Goal: Task Accomplishment & Management: Manage account settings

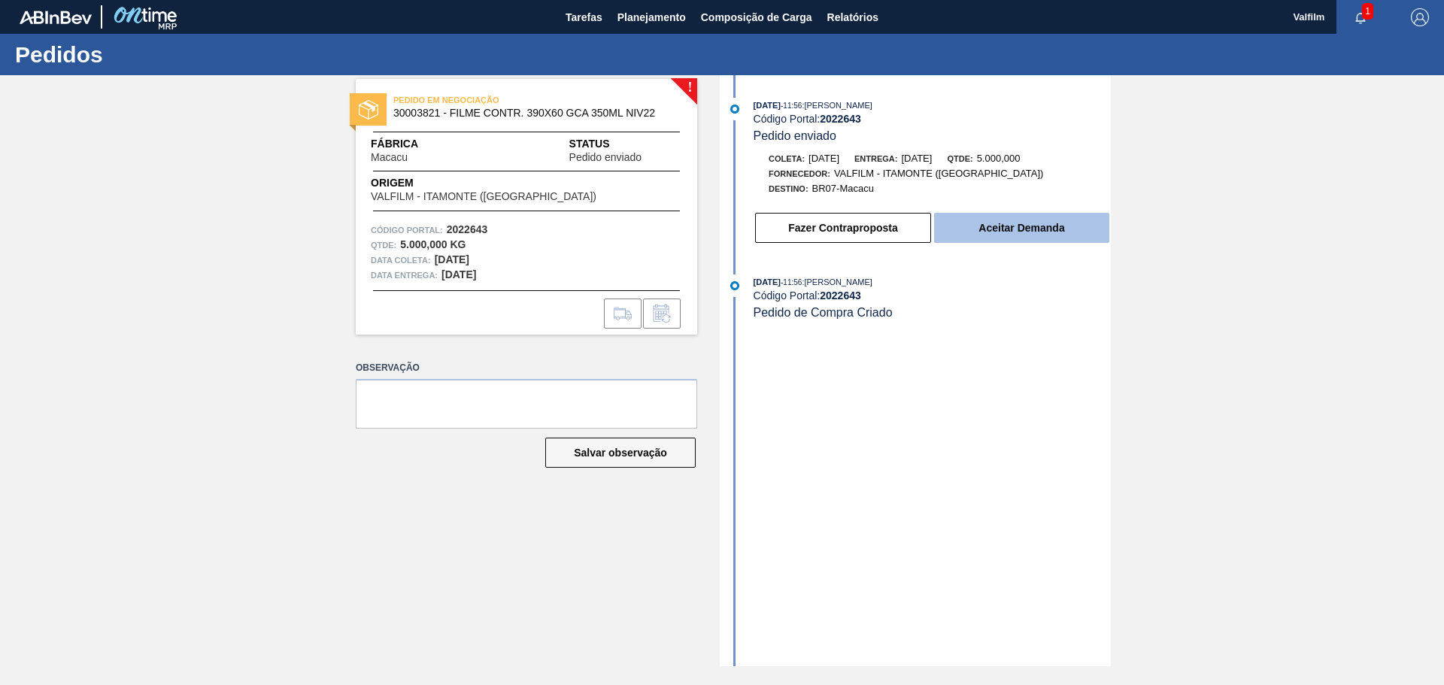
click at [983, 237] on button "Aceitar Demanda" at bounding box center [1021, 228] width 175 height 30
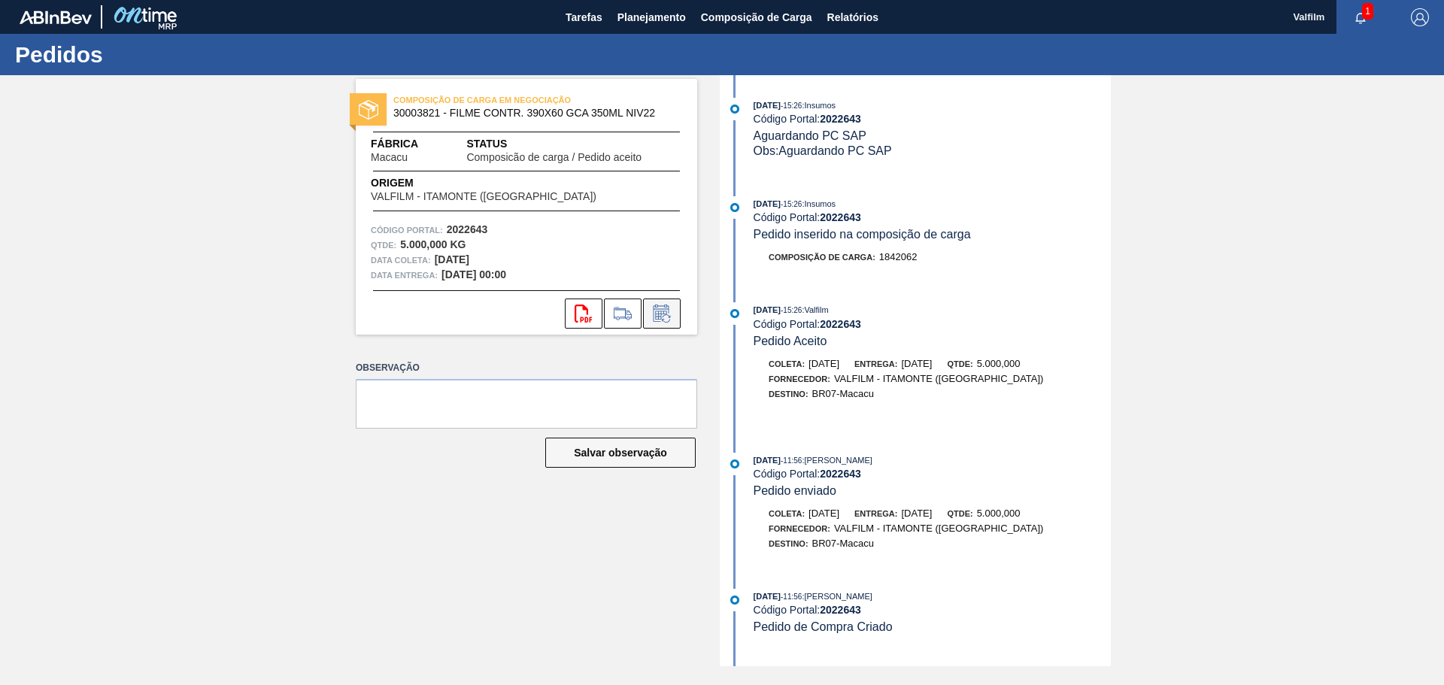
click at [654, 314] on icon at bounding box center [662, 313] width 16 height 17
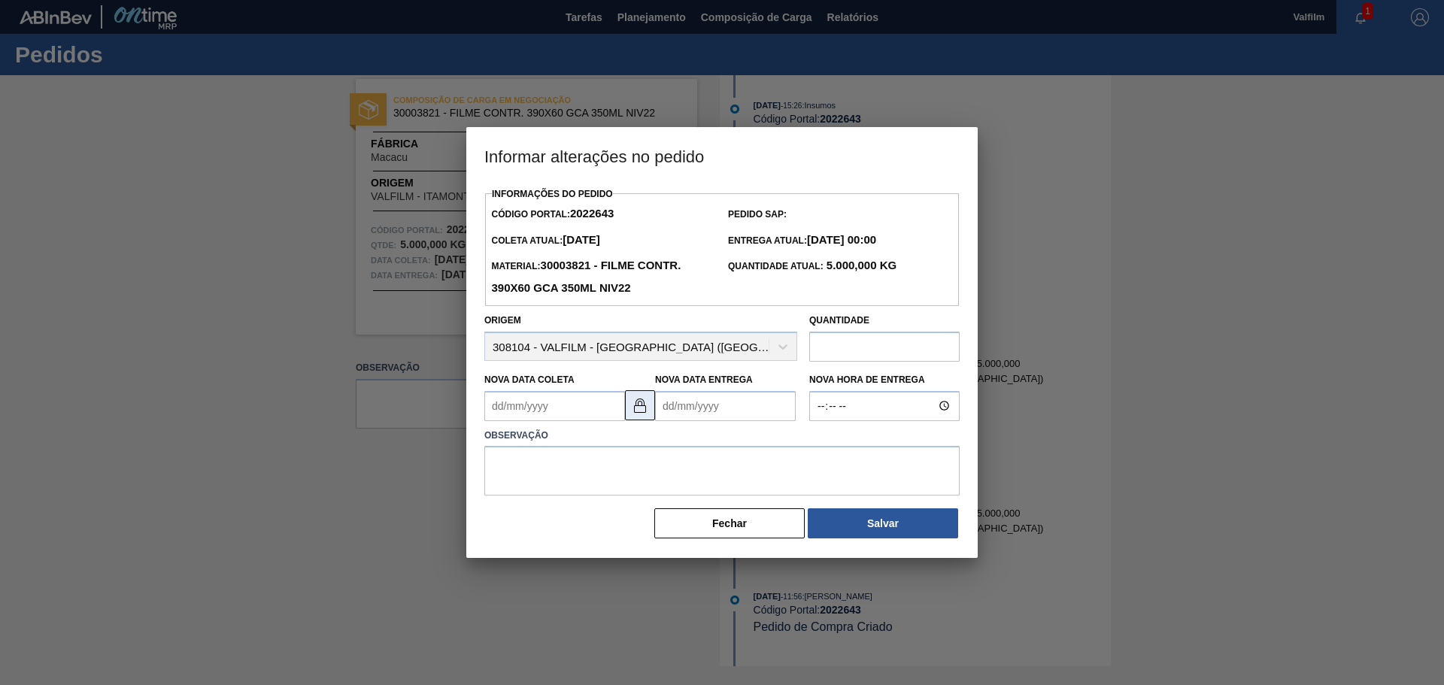
click at [642, 414] on button at bounding box center [640, 405] width 30 height 30
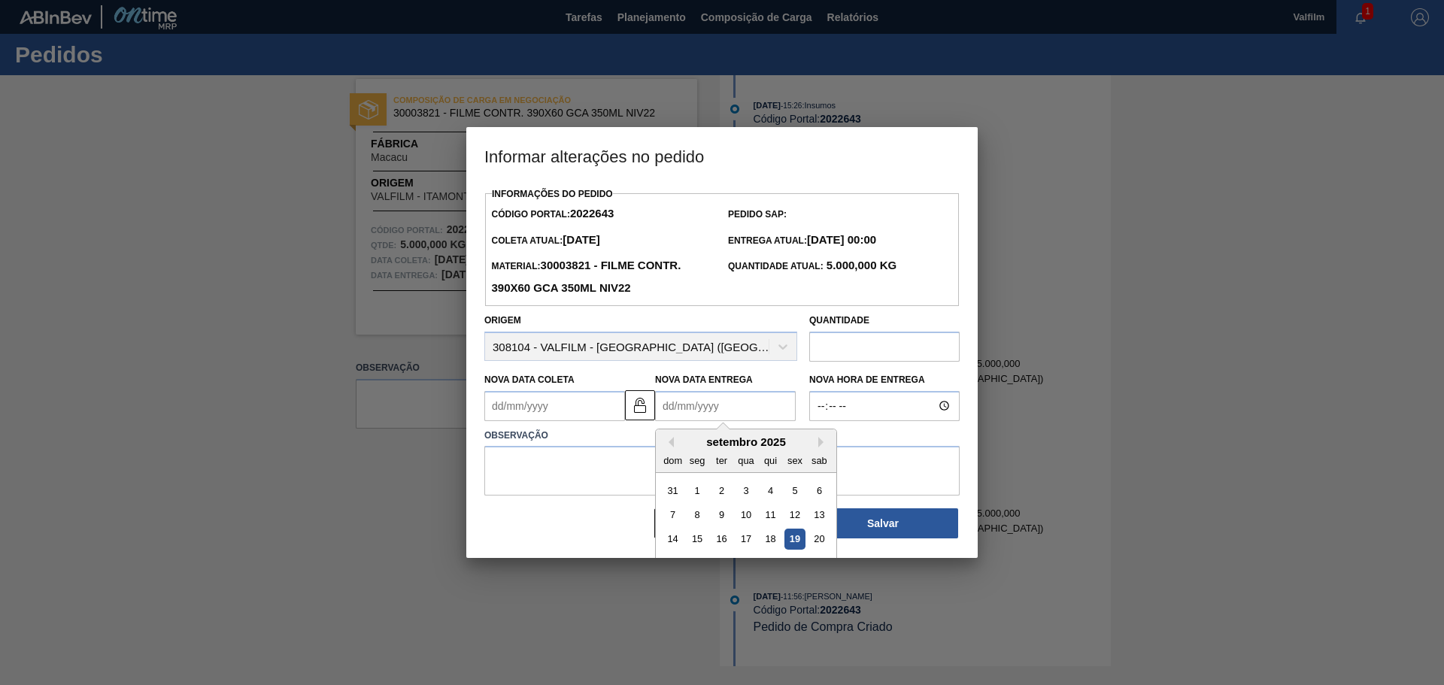
click at [699, 414] on Entrega2022643 "Nova Data Entrega" at bounding box center [725, 406] width 141 height 30
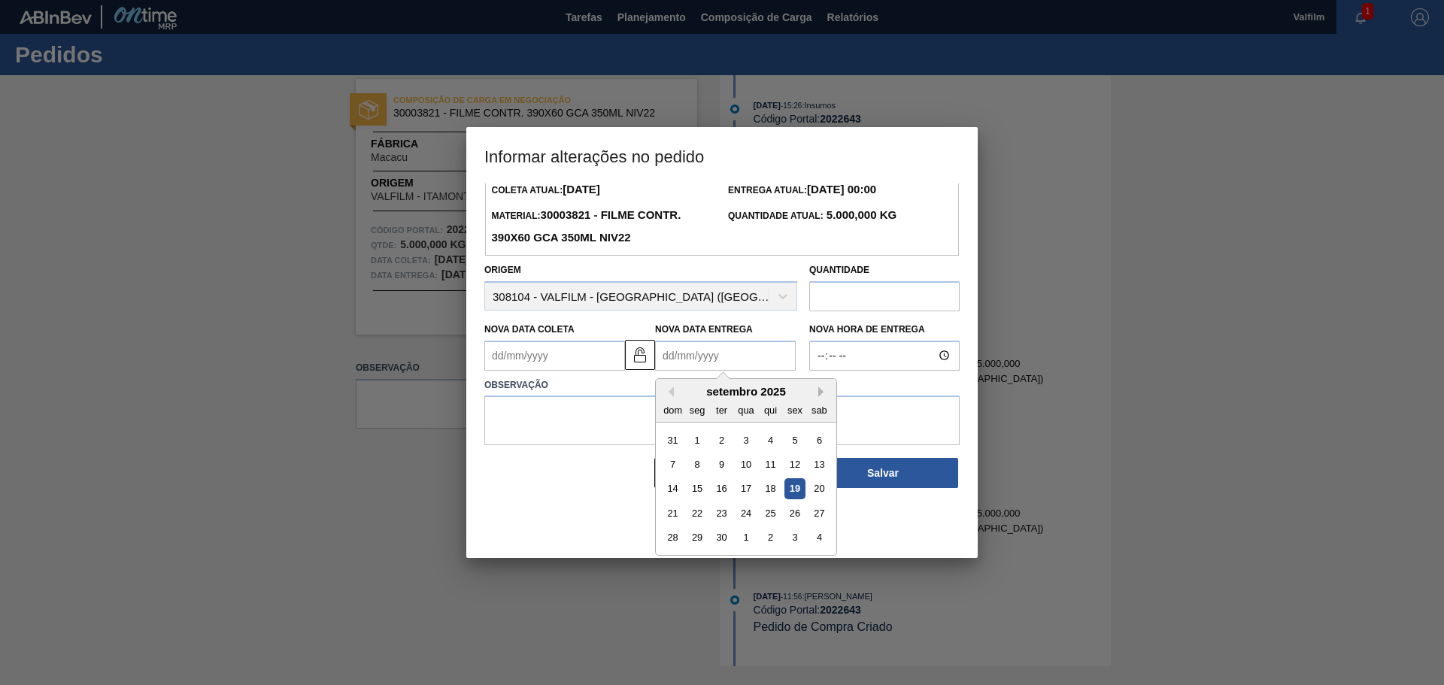
click at [818, 391] on button "Next Month" at bounding box center [823, 392] width 11 height 11
click at [773, 487] on div "16" at bounding box center [770, 488] width 20 height 20
type Entrega2022643 "[DATE]"
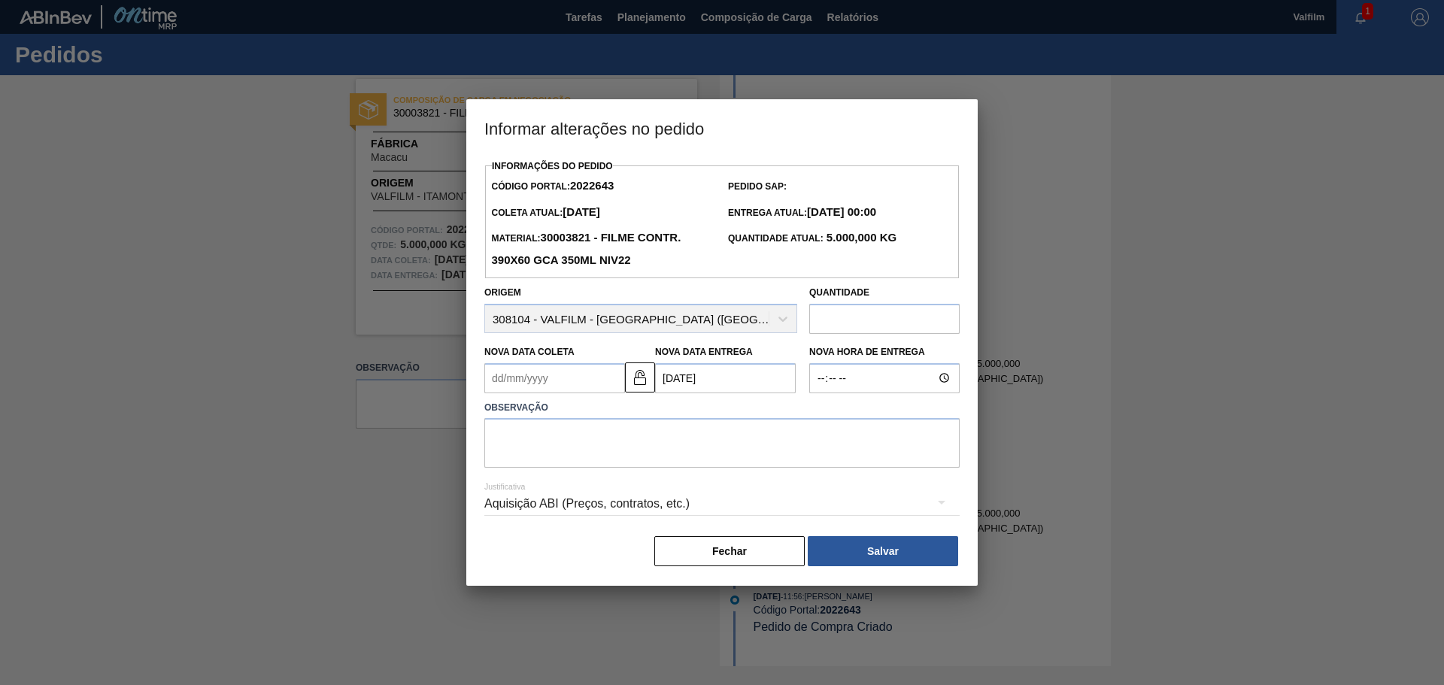
click at [581, 378] on Coleta2022643 "Nova Data Coleta" at bounding box center [554, 378] width 141 height 30
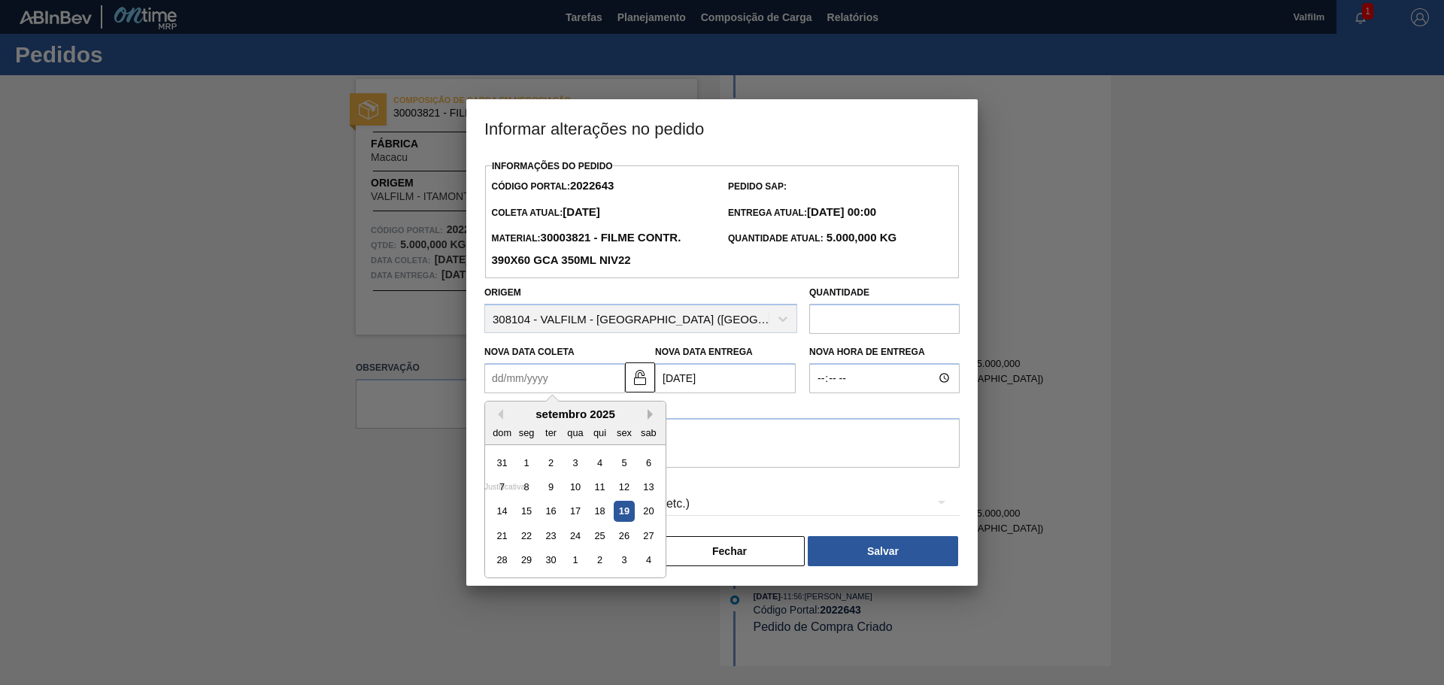
click at [653, 411] on button "Next Month" at bounding box center [653, 414] width 11 height 11
click at [574, 513] on div "15" at bounding box center [575, 511] width 20 height 20
type Coleta2022643 "[DATE]"
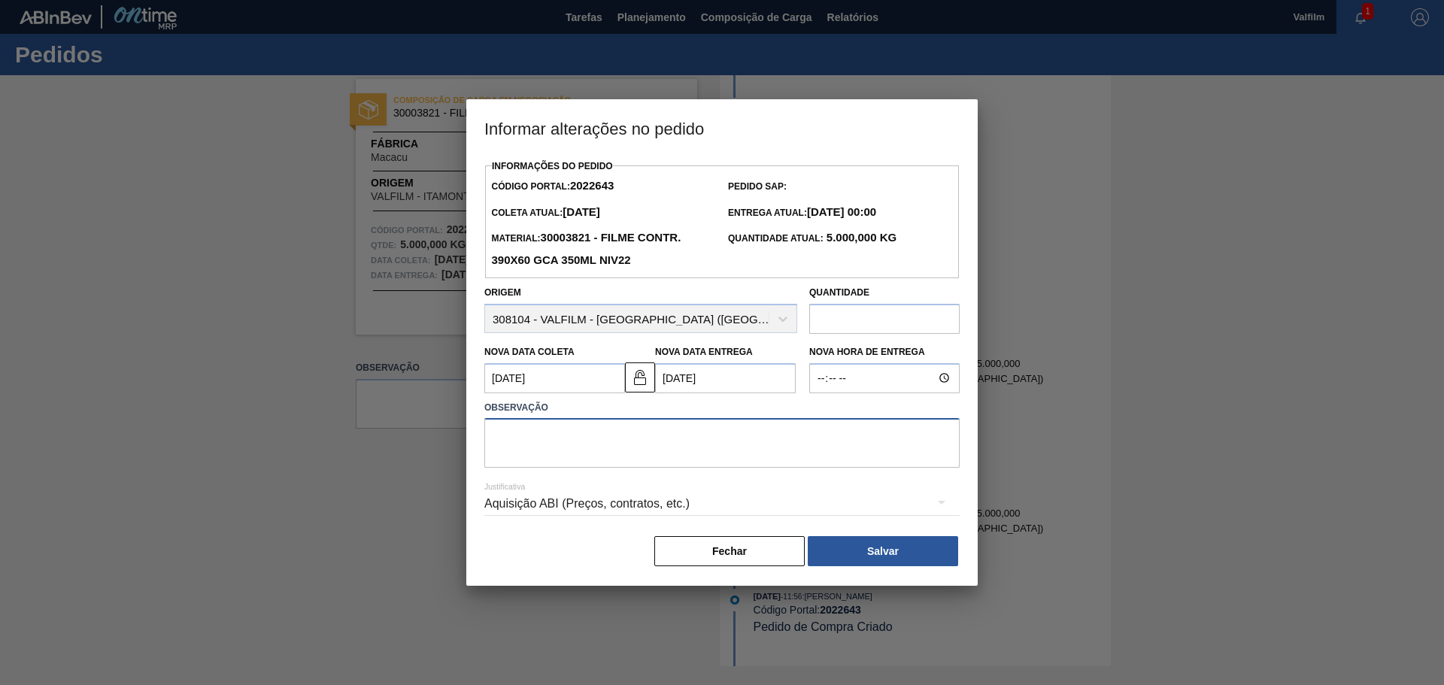
click at [538, 442] on textarea at bounding box center [721, 443] width 475 height 50
type textarea "Data que conseguimos atender. Alinhado por email (Leticia - comercial Itamonte)"
click at [529, 501] on div "Aquisição ABI (Preços, contratos, etc.)" at bounding box center [721, 504] width 475 height 42
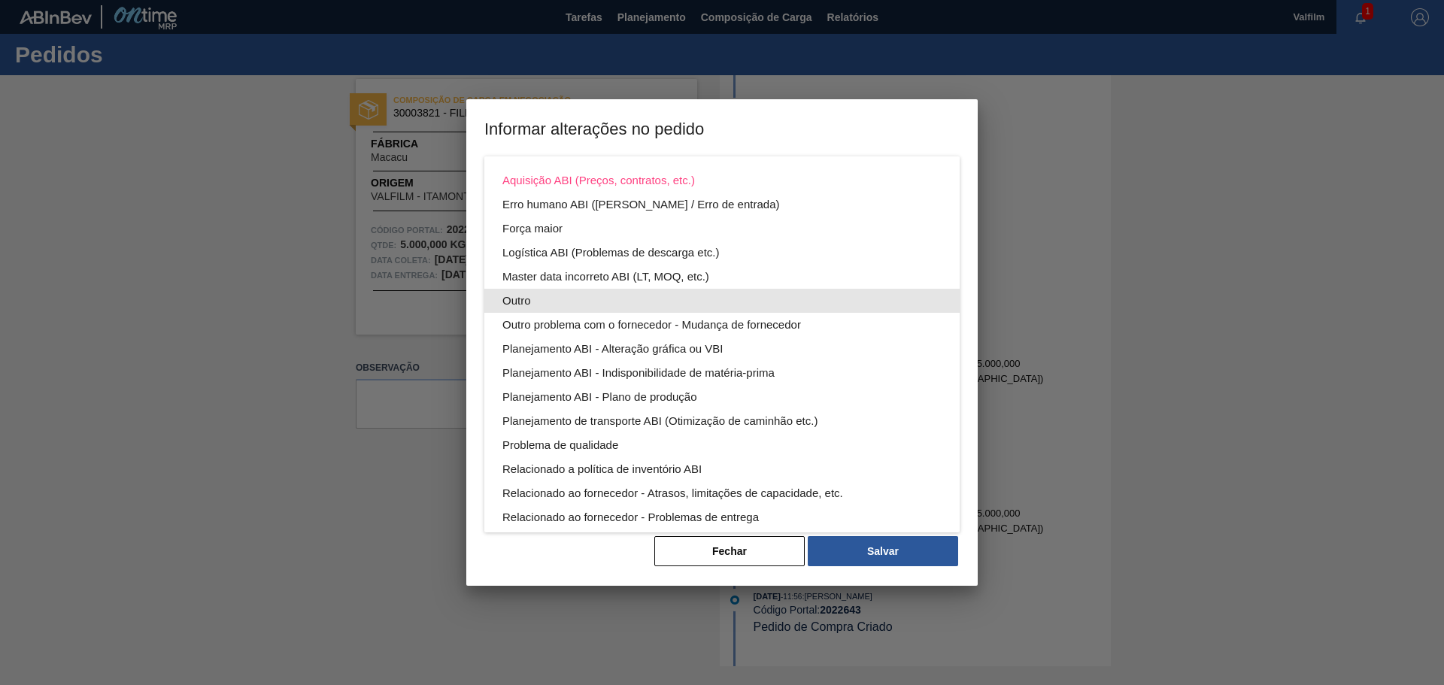
click at [531, 299] on div "Outro" at bounding box center [721, 301] width 439 height 24
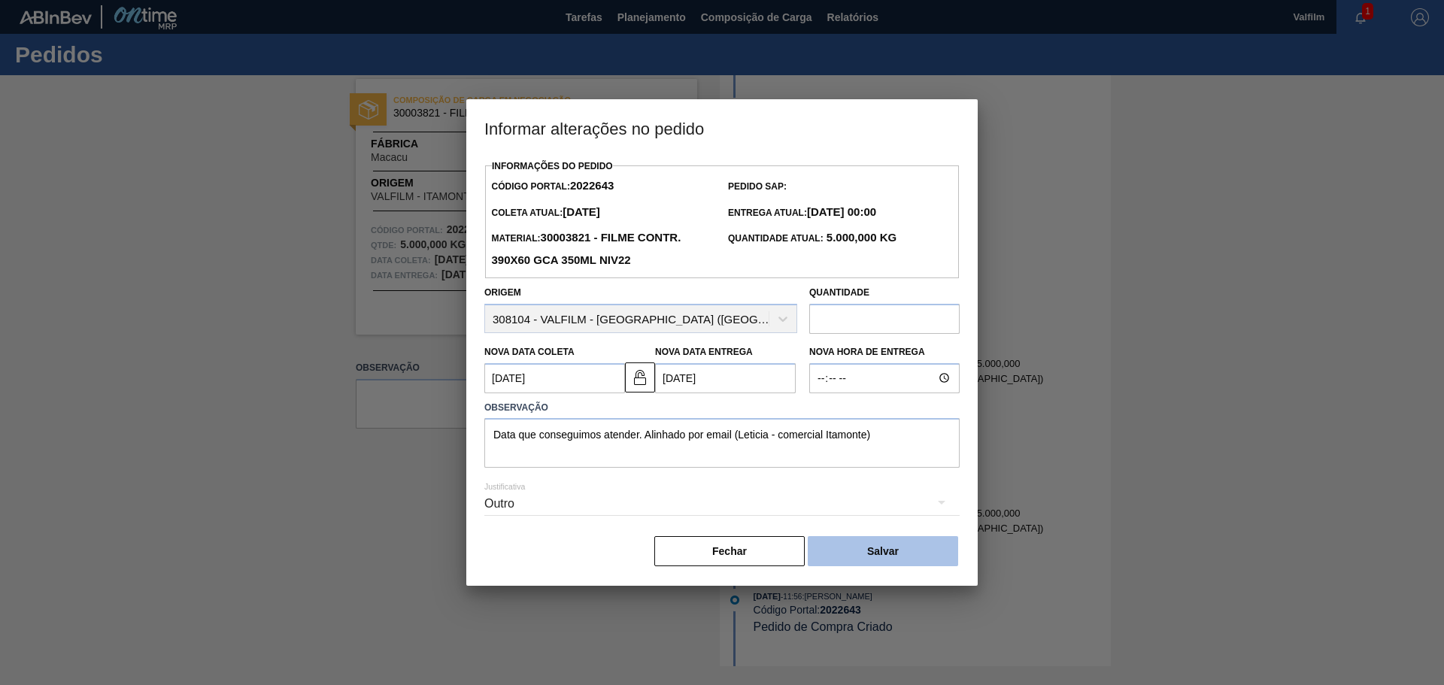
click at [842, 554] on button "Salvar" at bounding box center [883, 551] width 150 height 30
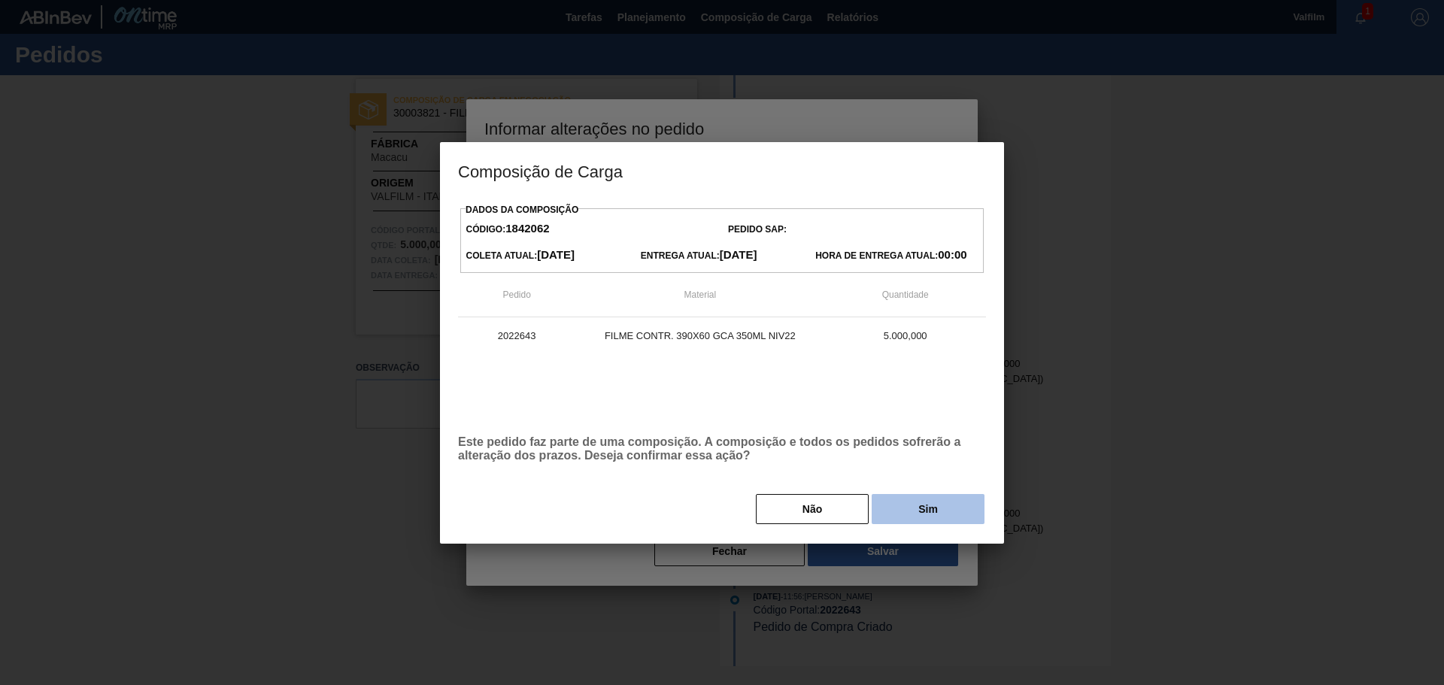
click at [930, 507] on button "Sim" at bounding box center [928, 509] width 113 height 30
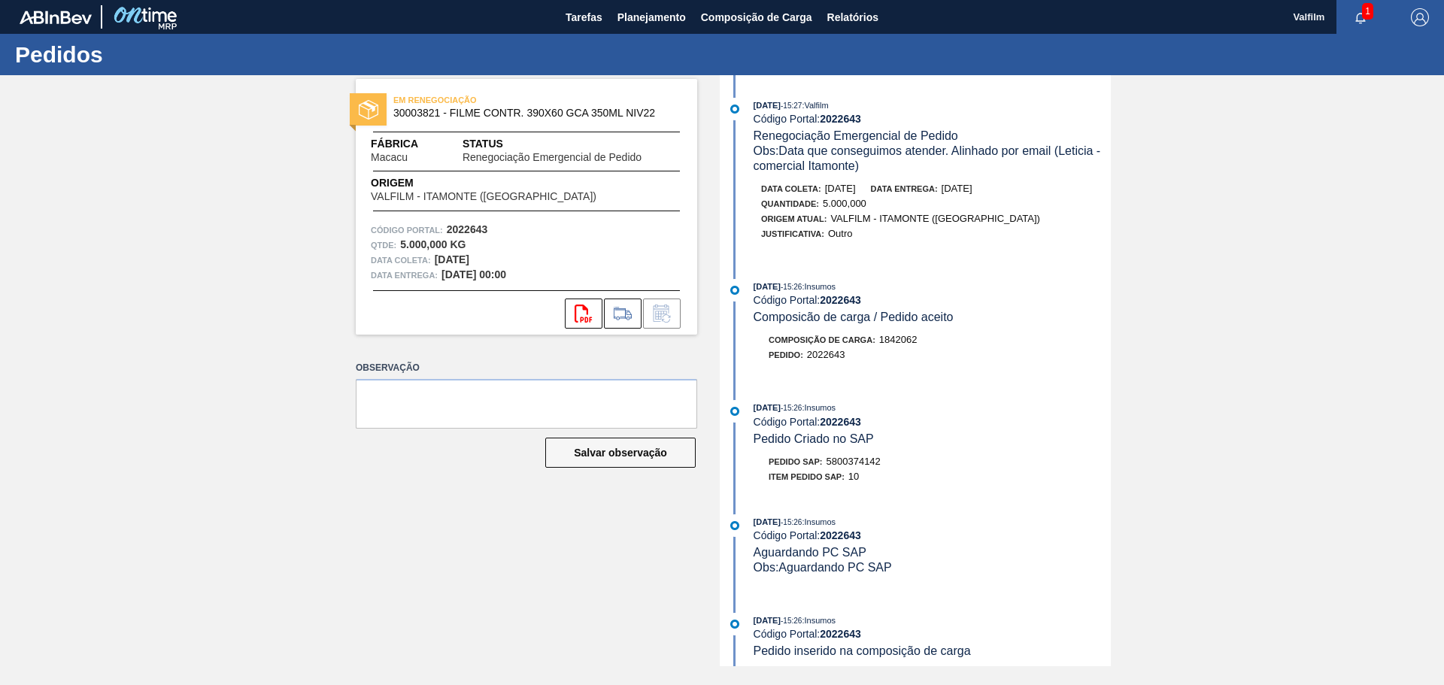
click at [864, 457] on span "5800374142" at bounding box center [854, 461] width 54 height 11
copy span "5800374142"
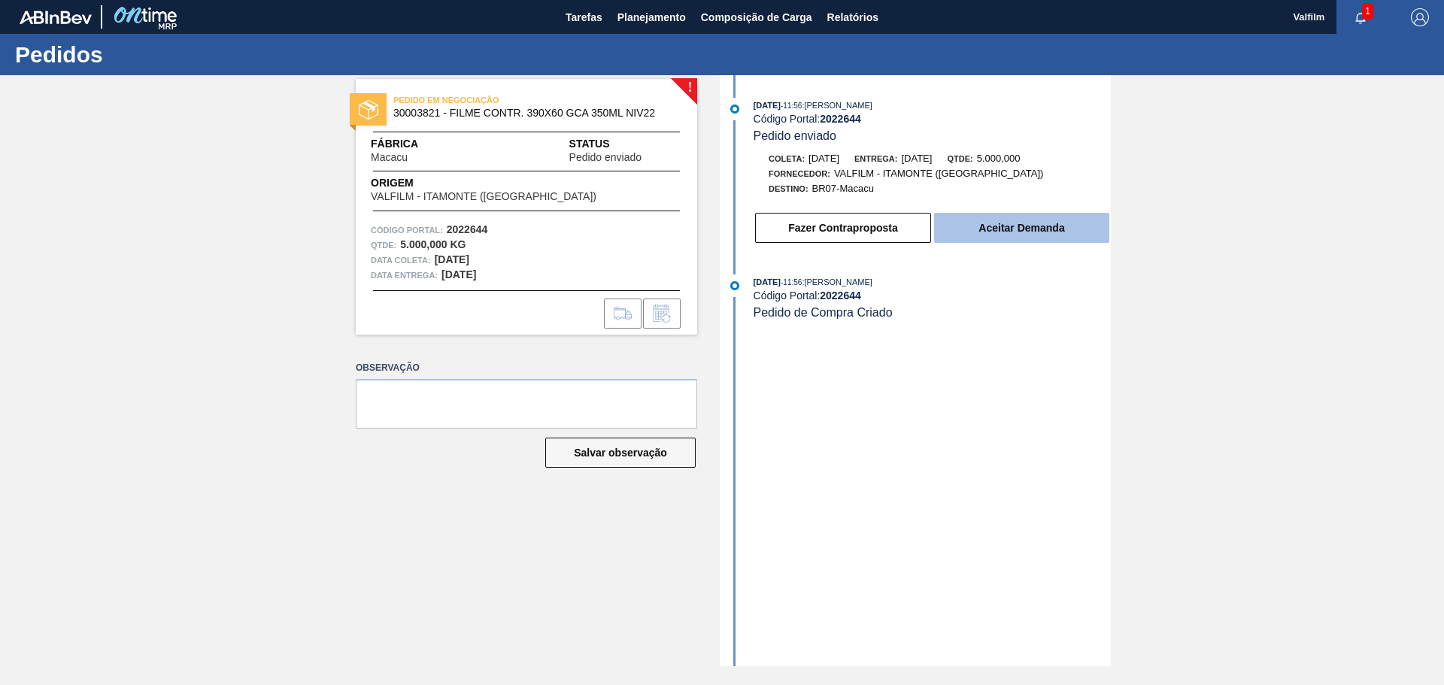
click at [963, 237] on button "Aceitar Demanda" at bounding box center [1021, 228] width 175 height 30
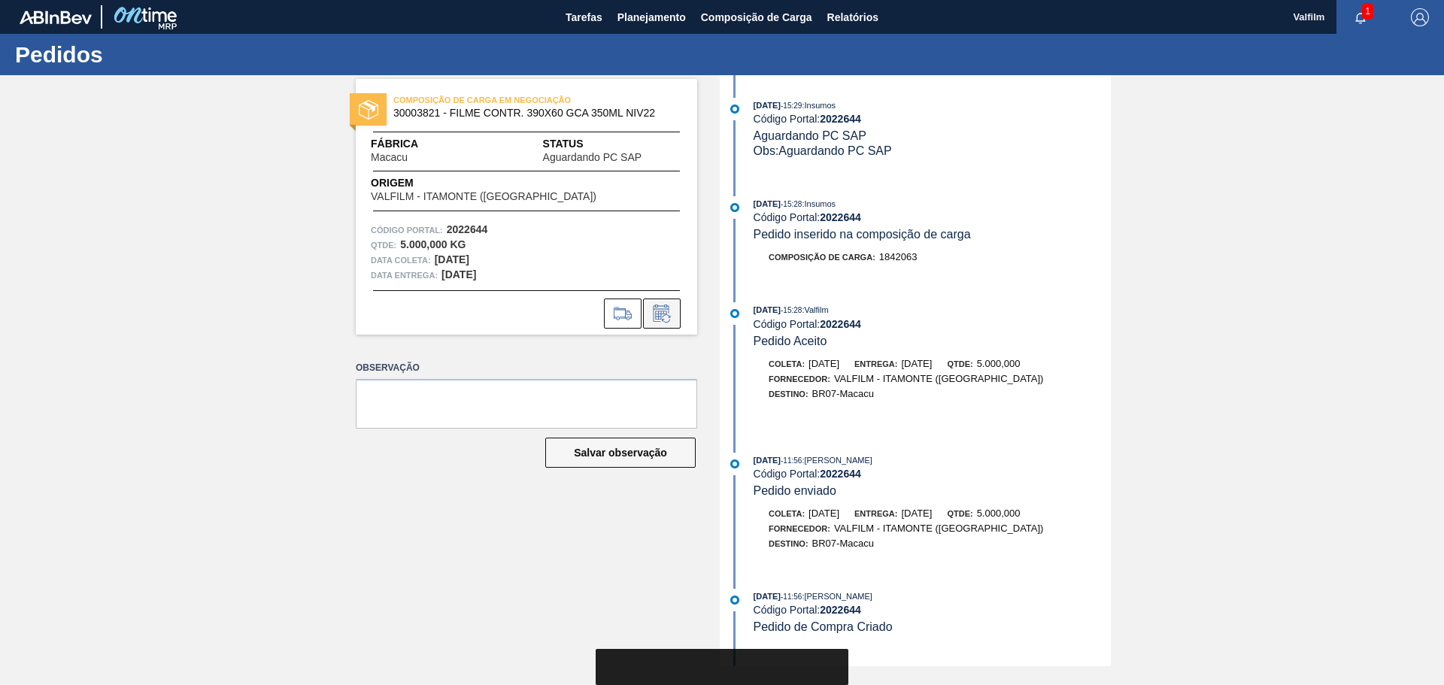
click at [663, 314] on icon at bounding box center [662, 314] width 24 height 18
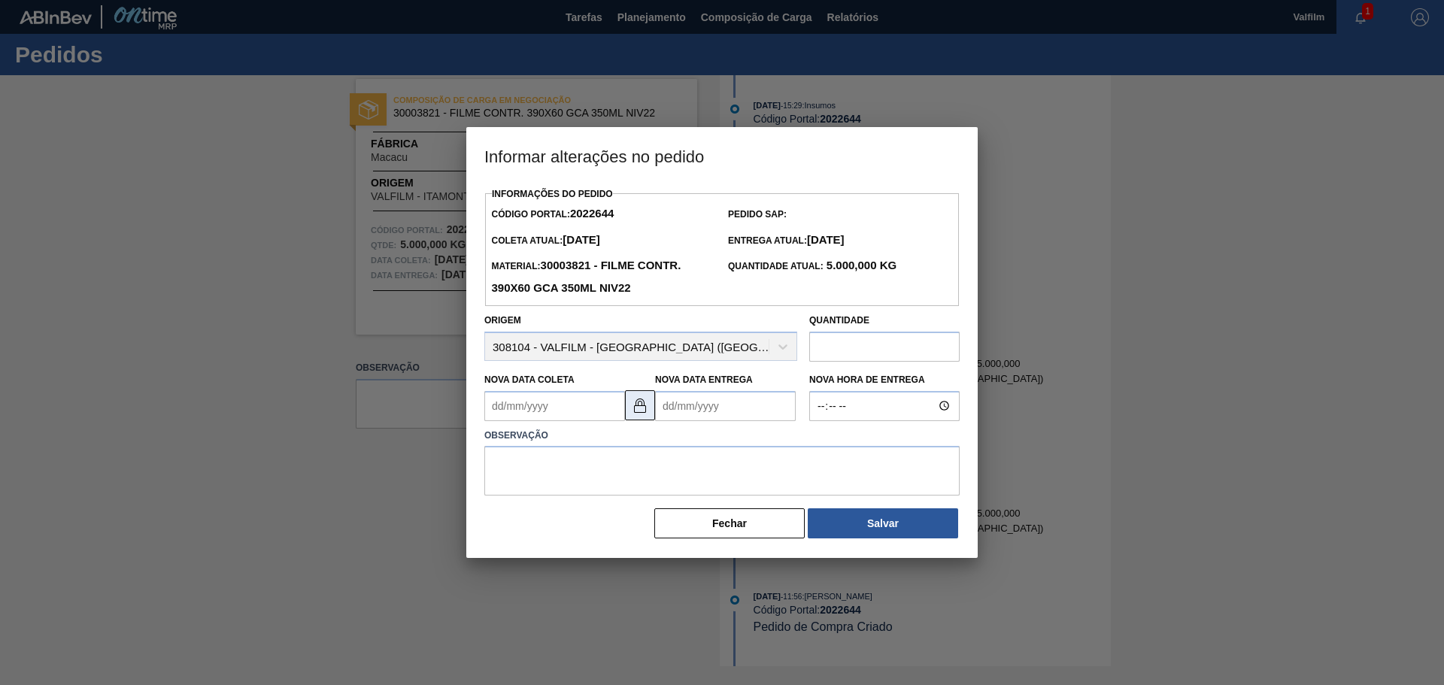
click at [642, 406] on img at bounding box center [640, 405] width 18 height 18
click at [708, 410] on Entrega2022644 "Nova Data Entrega" at bounding box center [725, 406] width 141 height 30
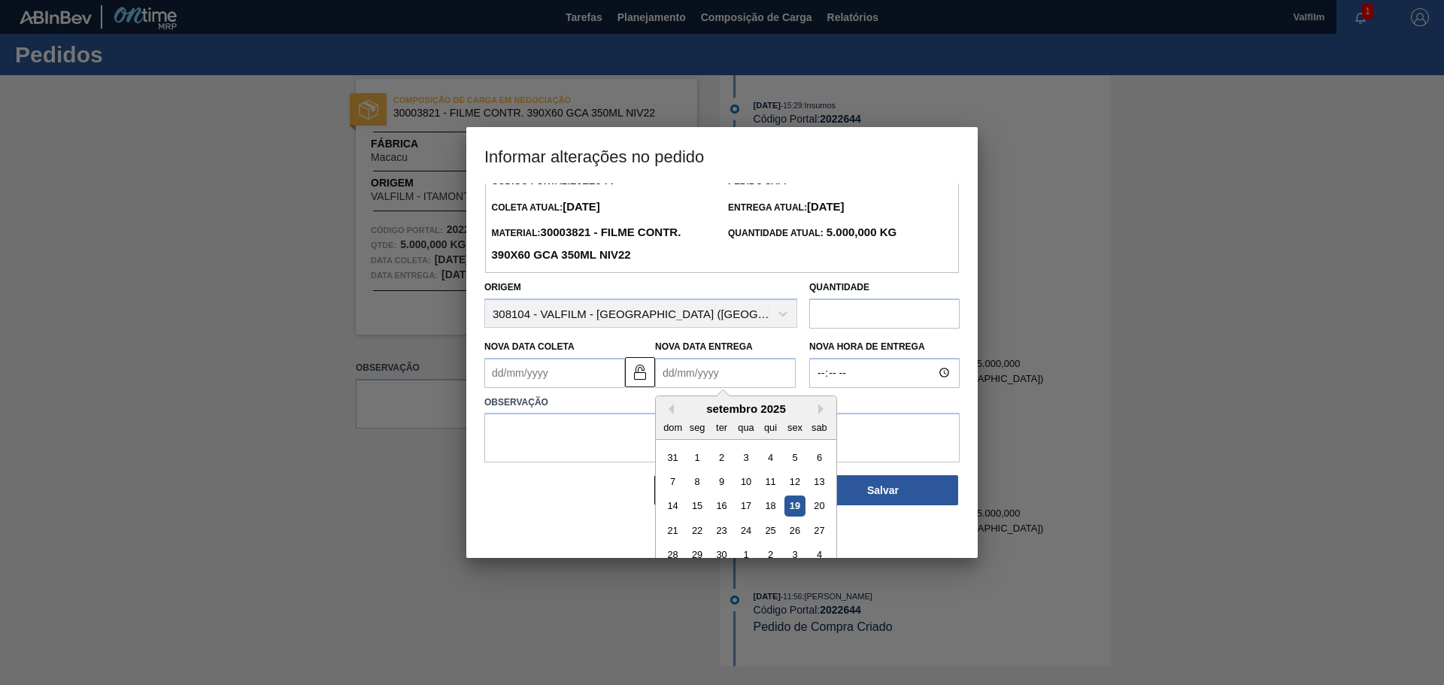
scroll to position [50, 0]
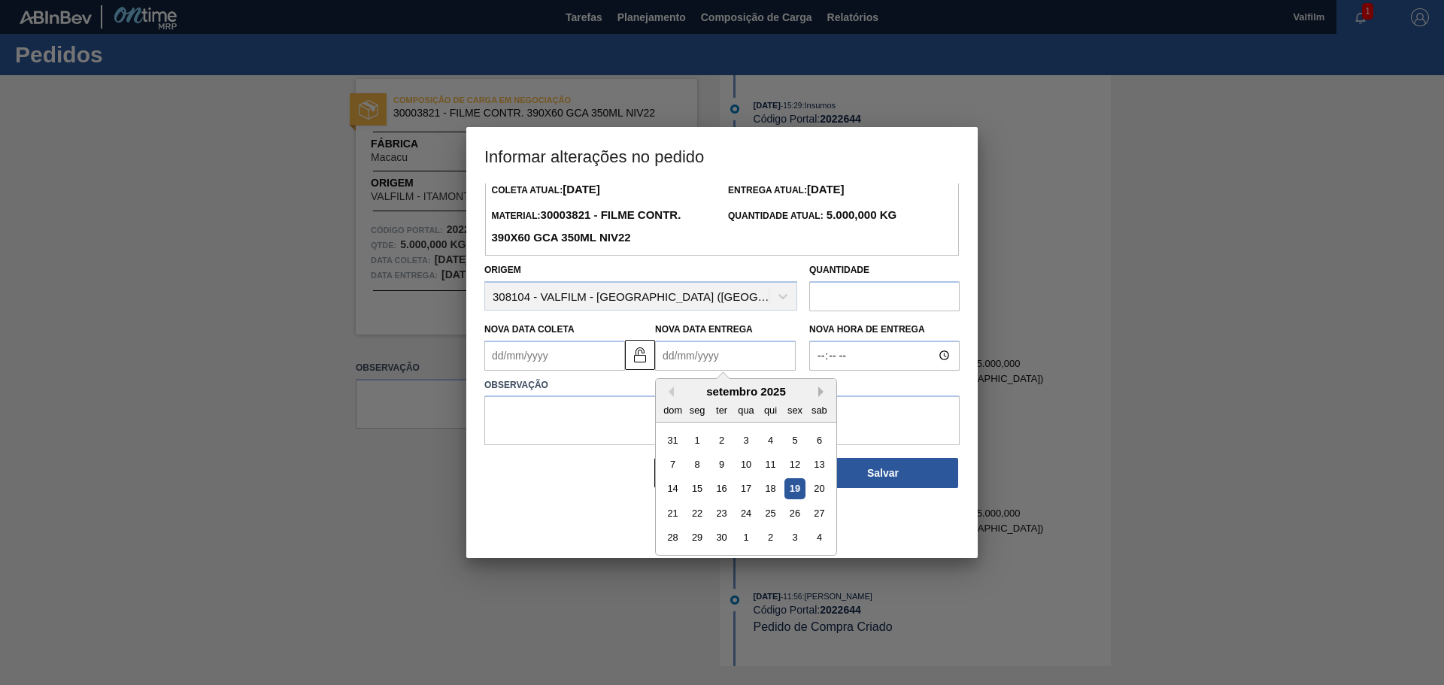
click at [819, 392] on button "Next Month" at bounding box center [823, 392] width 11 height 11
click at [770, 490] on div "16" at bounding box center [770, 488] width 20 height 20
type Entrega2022644 "[DATE]"
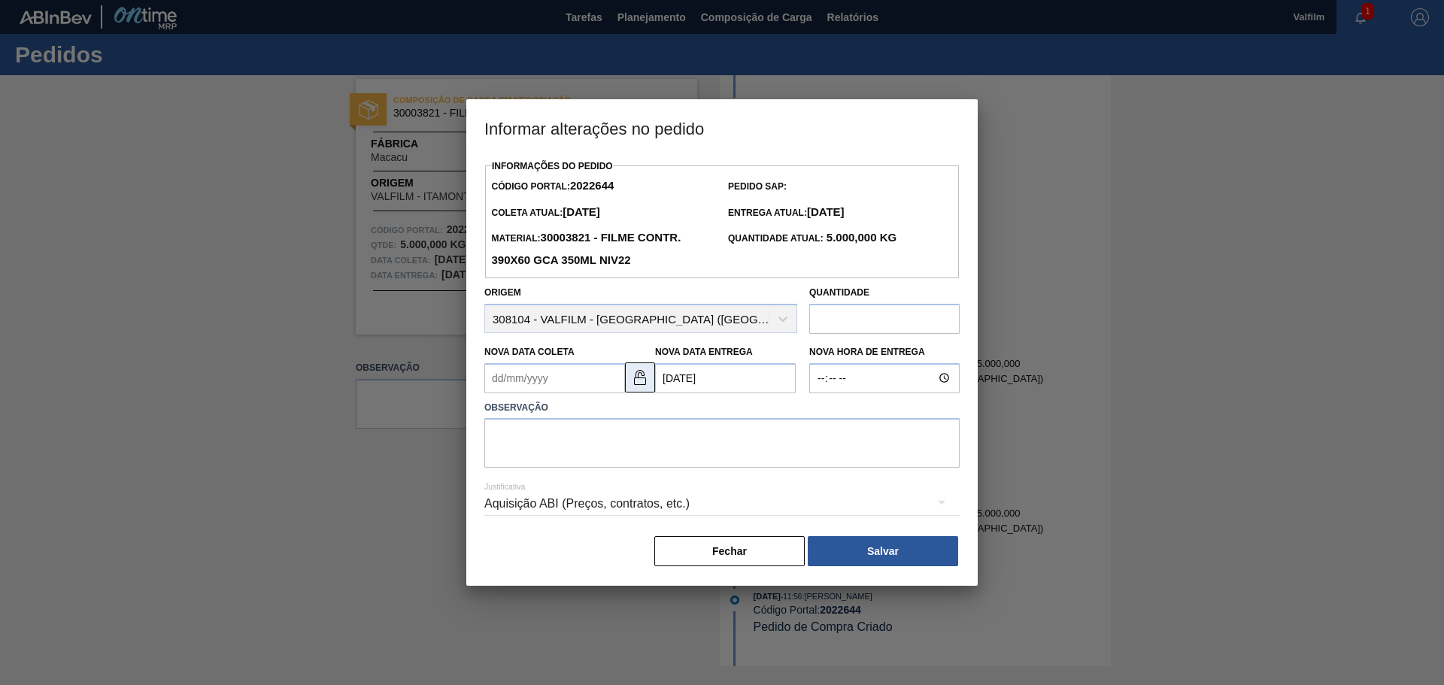
click at [633, 375] on img at bounding box center [640, 378] width 18 height 18
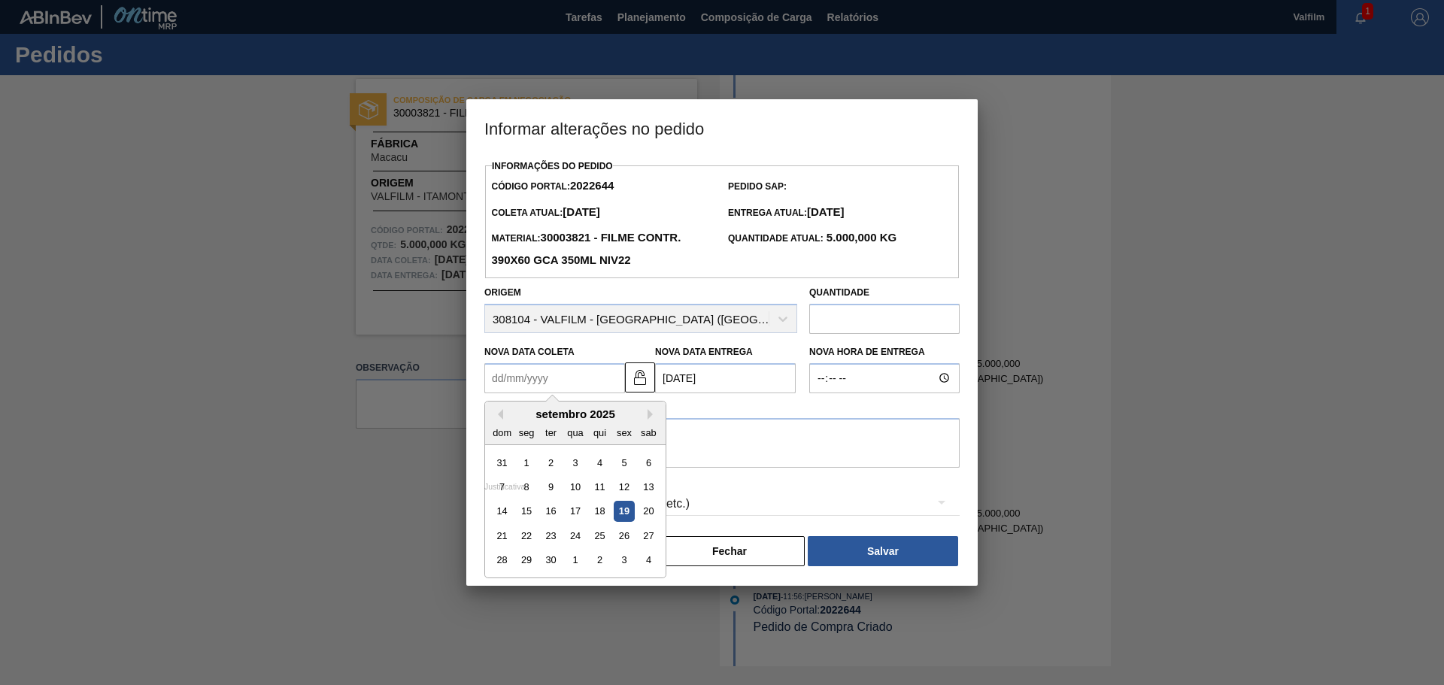
click at [557, 375] on Coleta2022644 "Nova Data Coleta" at bounding box center [554, 378] width 141 height 30
click at [645, 417] on div "setembro 2025" at bounding box center [575, 414] width 181 height 13
click at [647, 414] on div "setembro 2025" at bounding box center [575, 414] width 181 height 13
click at [651, 420] on div "dom seg ter qua qui sex sab" at bounding box center [575, 432] width 181 height 24
click at [646, 416] on div "setembro 2025" at bounding box center [575, 414] width 181 height 13
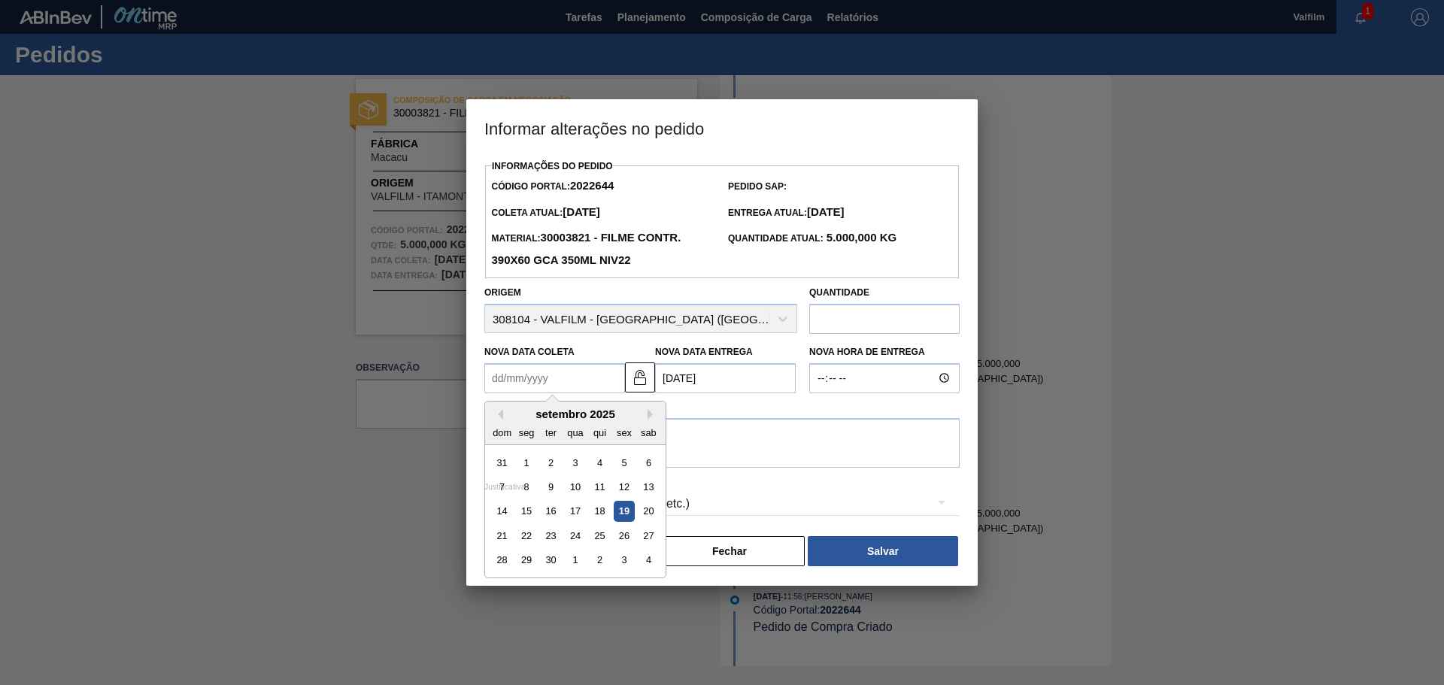
click at [646, 416] on div "setembro 2025" at bounding box center [575, 414] width 181 height 13
click at [697, 375] on Entrega2022644 "[DATE]" at bounding box center [725, 378] width 141 height 30
click at [561, 381] on Coleta2022644 "Nova Data Coleta" at bounding box center [554, 378] width 141 height 30
click at [645, 415] on div "setembro 2025" at bounding box center [575, 414] width 181 height 13
click at [652, 415] on button "Next Month" at bounding box center [653, 414] width 11 height 11
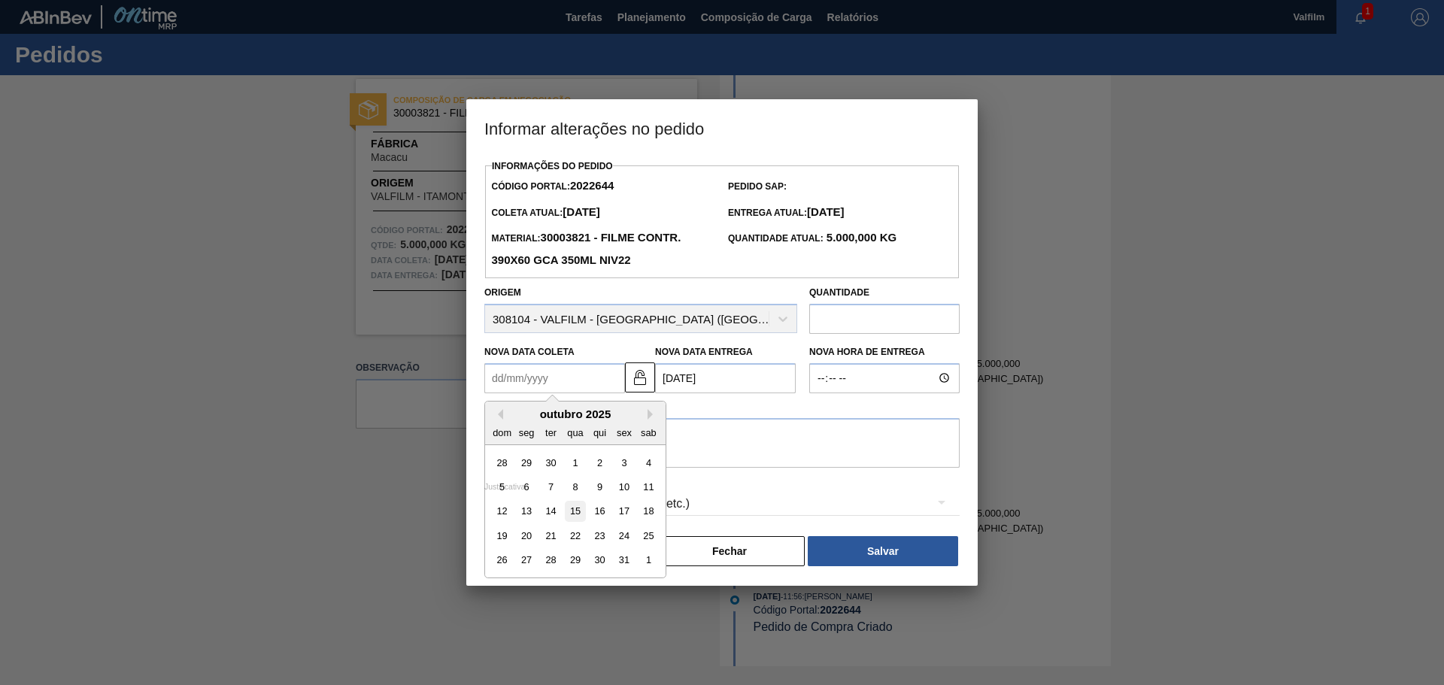
click at [581, 512] on div "15" at bounding box center [575, 511] width 20 height 20
type Coleta2022644 "[DATE]"
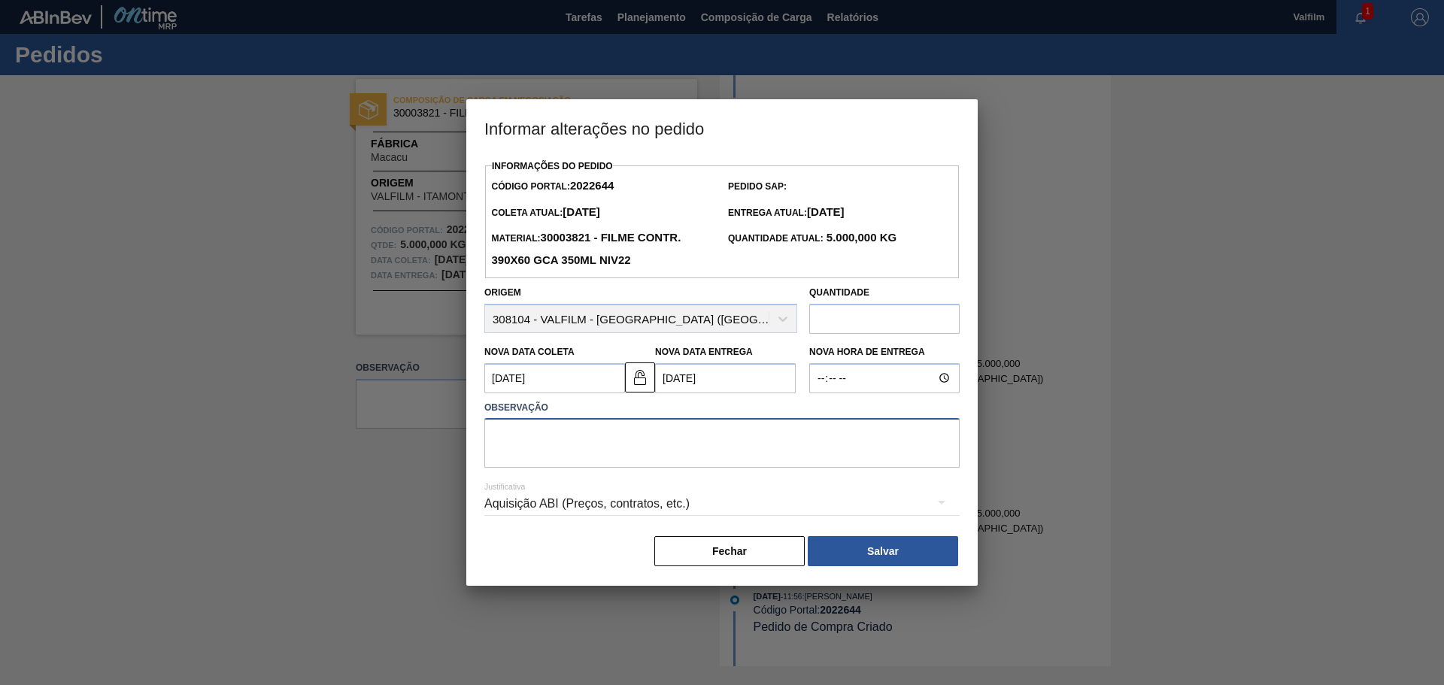
click at [568, 429] on textarea at bounding box center [721, 443] width 475 height 50
type textarea "Data que conseguimos atender. Alinhado por email (Leticia - comercial Itamonte)"
click at [564, 502] on div "Aquisição ABI (Preços, contratos, etc.)" at bounding box center [721, 504] width 475 height 42
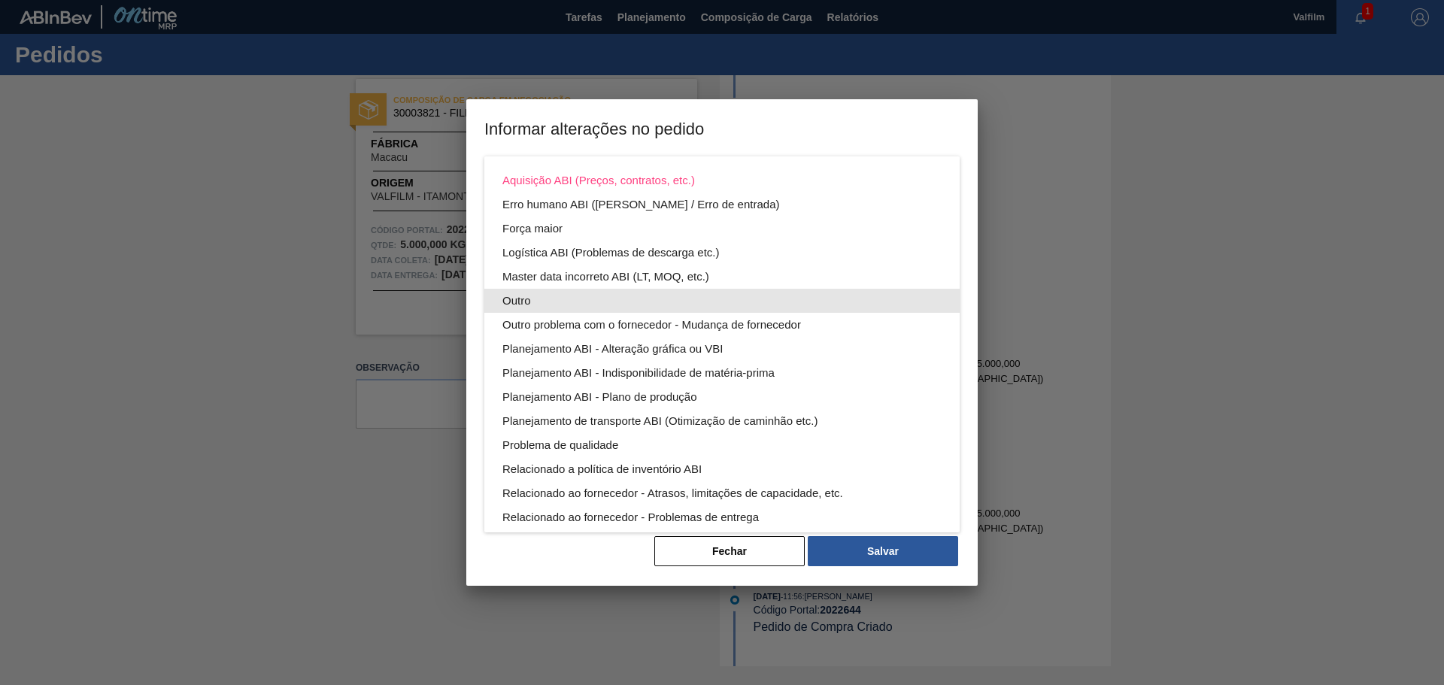
click at [546, 302] on div "Outro" at bounding box center [721, 301] width 439 height 24
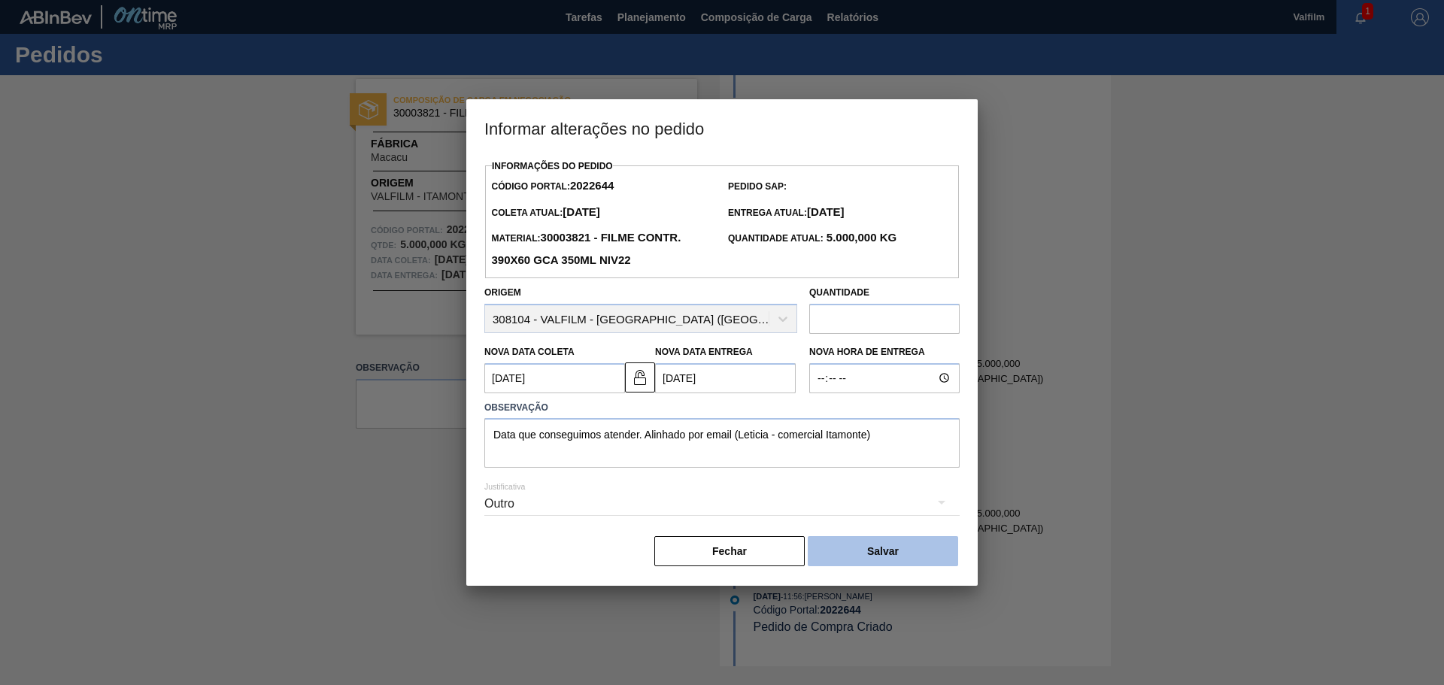
click at [878, 556] on button "Salvar" at bounding box center [883, 551] width 150 height 30
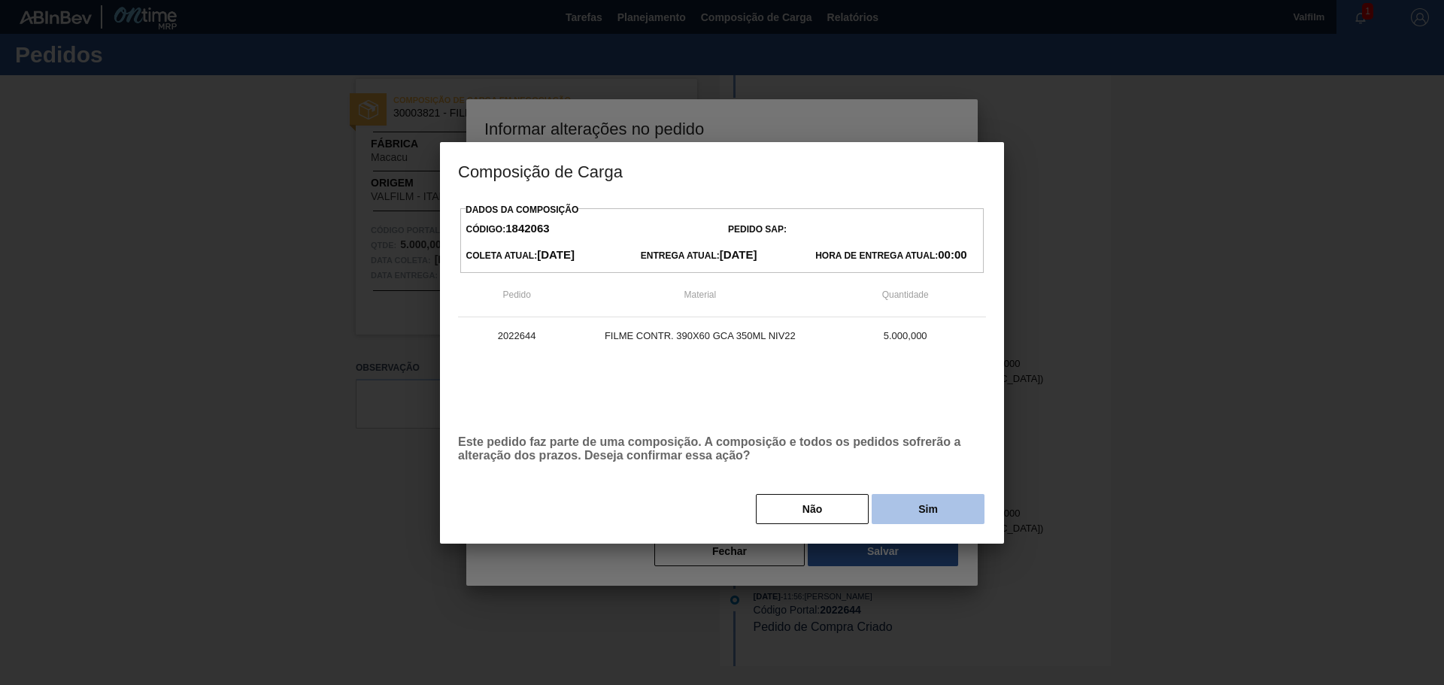
click at [920, 514] on button "Sim" at bounding box center [928, 509] width 113 height 30
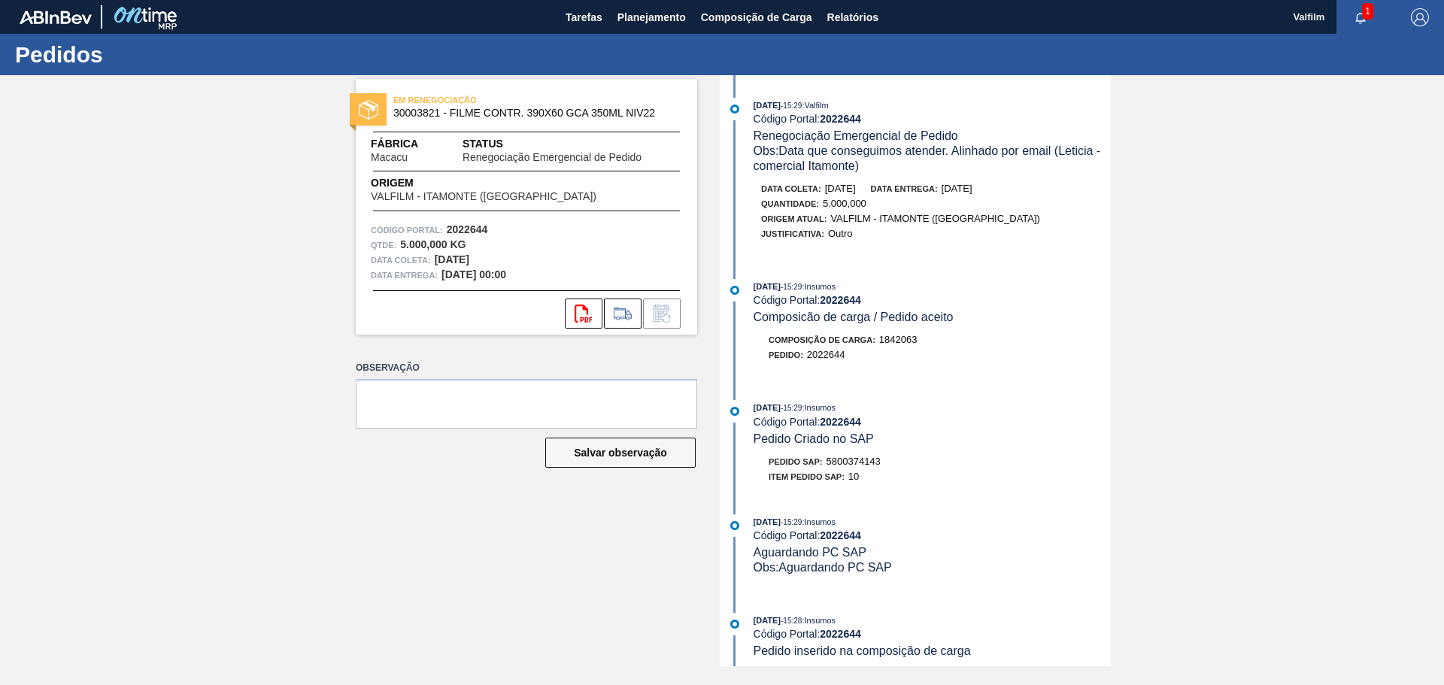
click at [857, 461] on span "5800374143" at bounding box center [854, 461] width 54 height 11
copy span "5800374143"
